Goal: Task Accomplishment & Management: Manage account settings

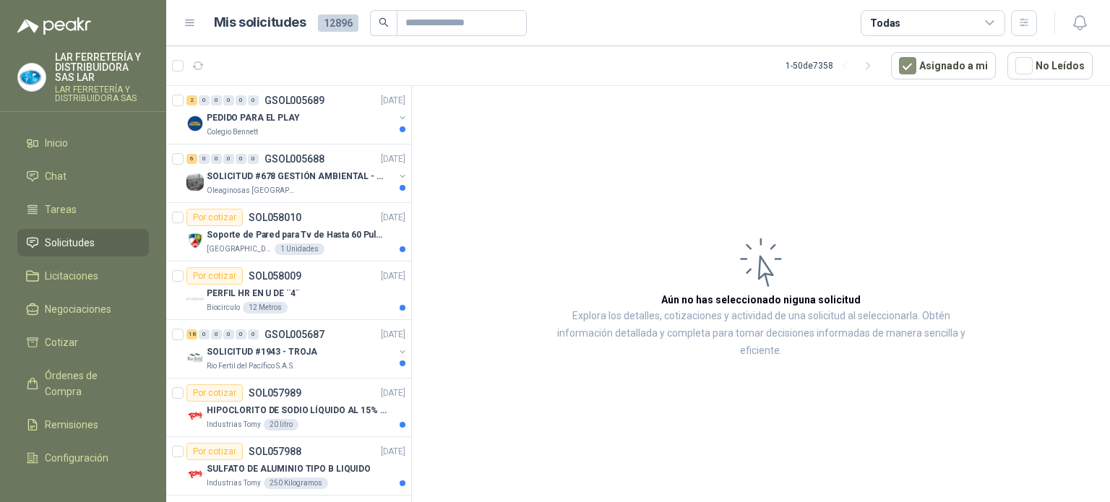
drag, startPoint x: 0, startPoint y: 0, endPoint x: 643, endPoint y: 80, distance: 647.5
click at [643, 80] on article "1 - 50 de 7358 Asignado a mi No Leídos" at bounding box center [638, 65] width 944 height 39
click at [35, 73] on img at bounding box center [31, 77] width 27 height 27
click at [630, 92] on article "Aún no has seleccionado niguna solicitud Explora los detalles, cotizaciones y a…" at bounding box center [761, 296] width 698 height 421
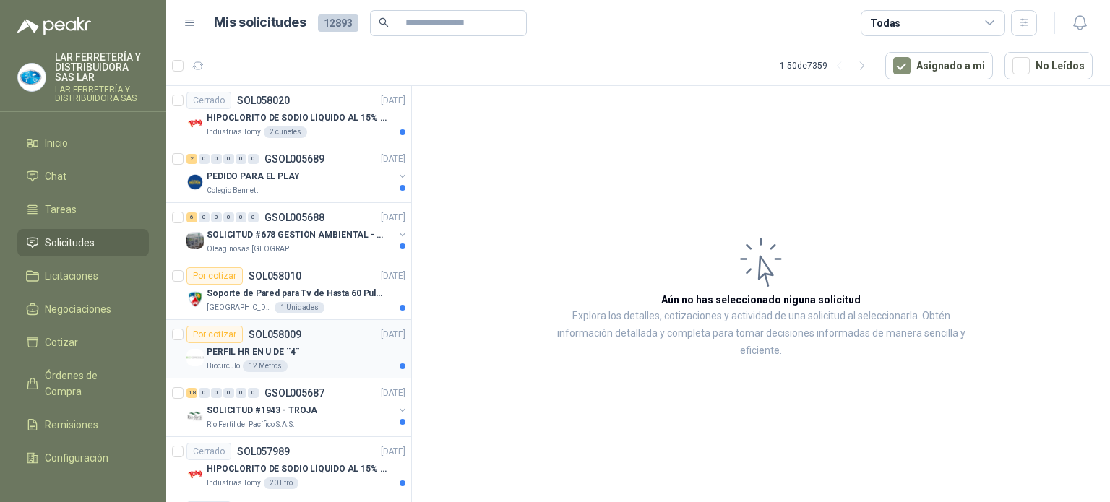
click at [280, 347] on p "PERFIL HR EN U DE ¨4¨" at bounding box center [253, 353] width 93 height 14
